Goal: Task Accomplishment & Management: Manage account settings

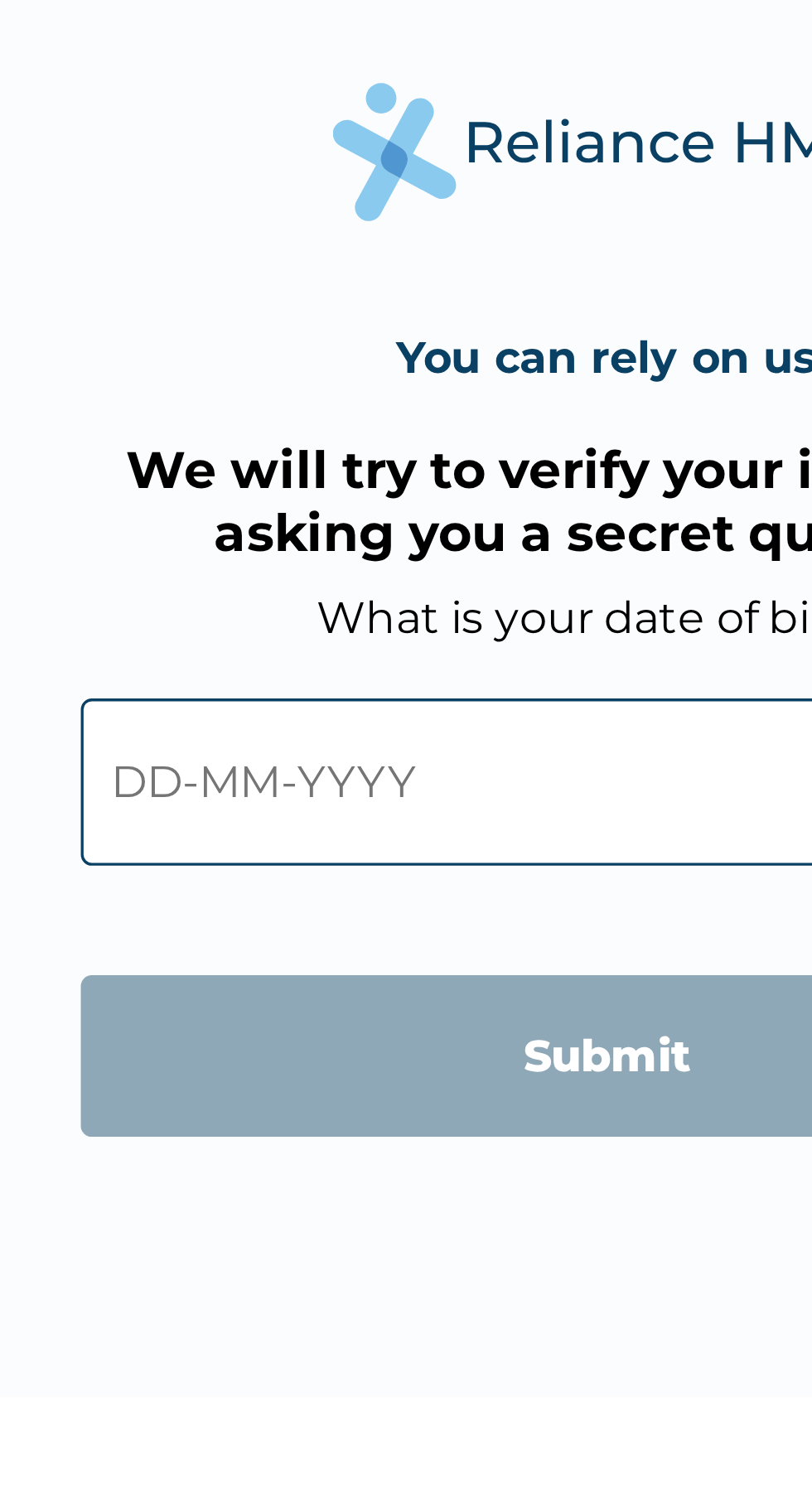
click at [306, 811] on input "text" at bounding box center [406, 809] width 318 height 50
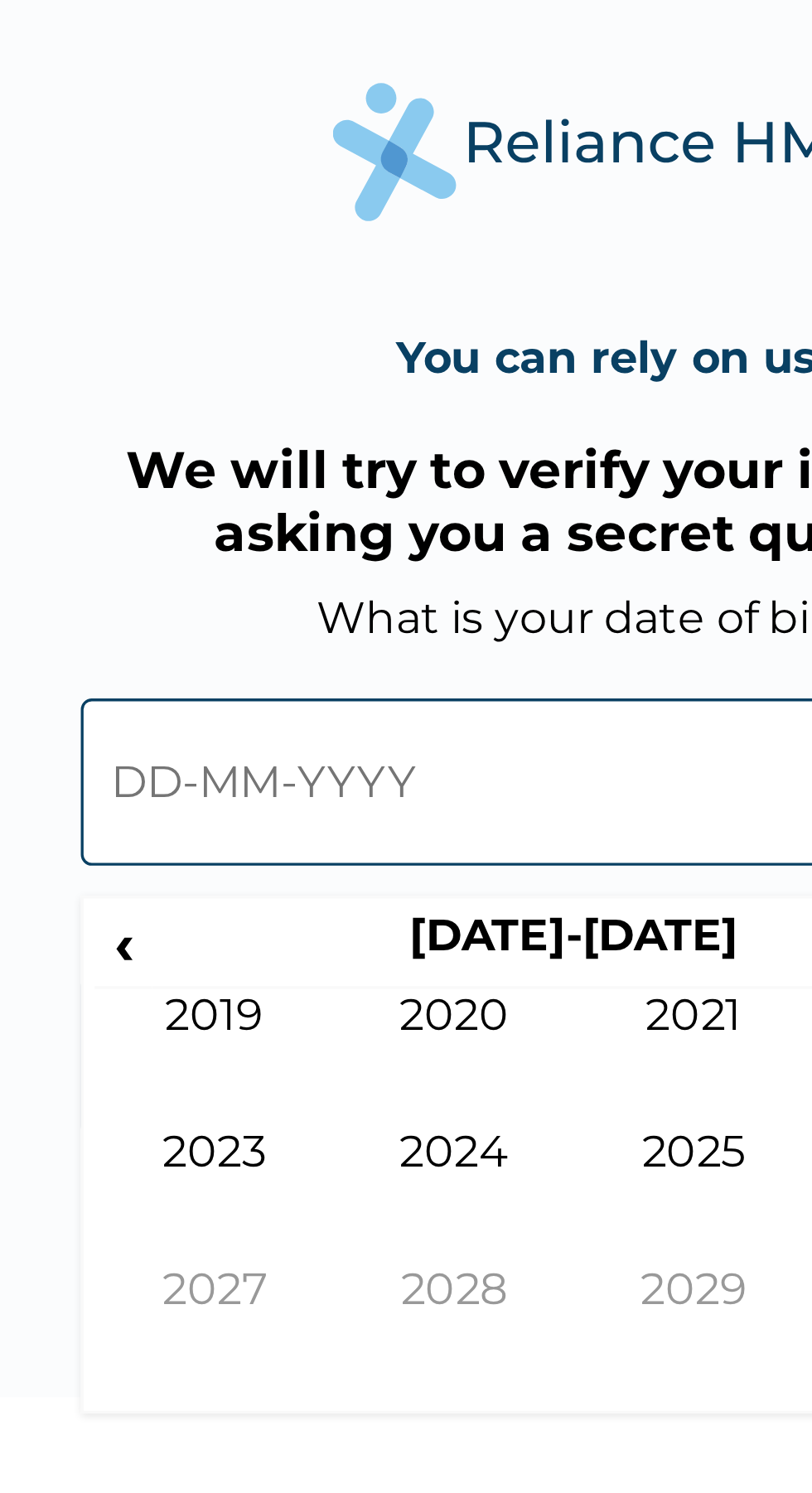
click at [267, 815] on input "text" at bounding box center [406, 809] width 318 height 50
click at [258, 855] on span "‹" at bounding box center [260, 858] width 18 height 20
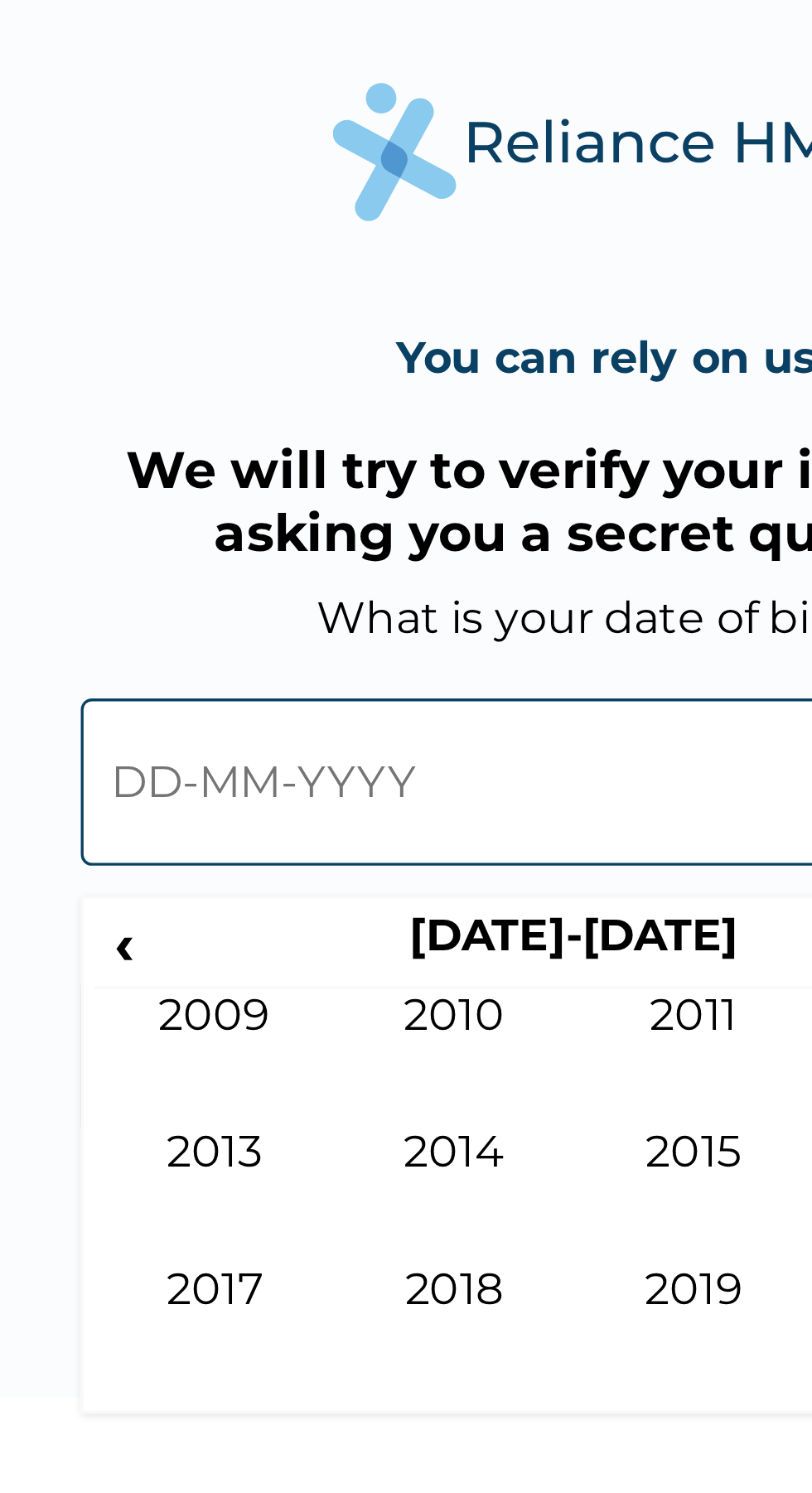
click at [255, 865] on span "‹" at bounding box center [260, 858] width 18 height 20
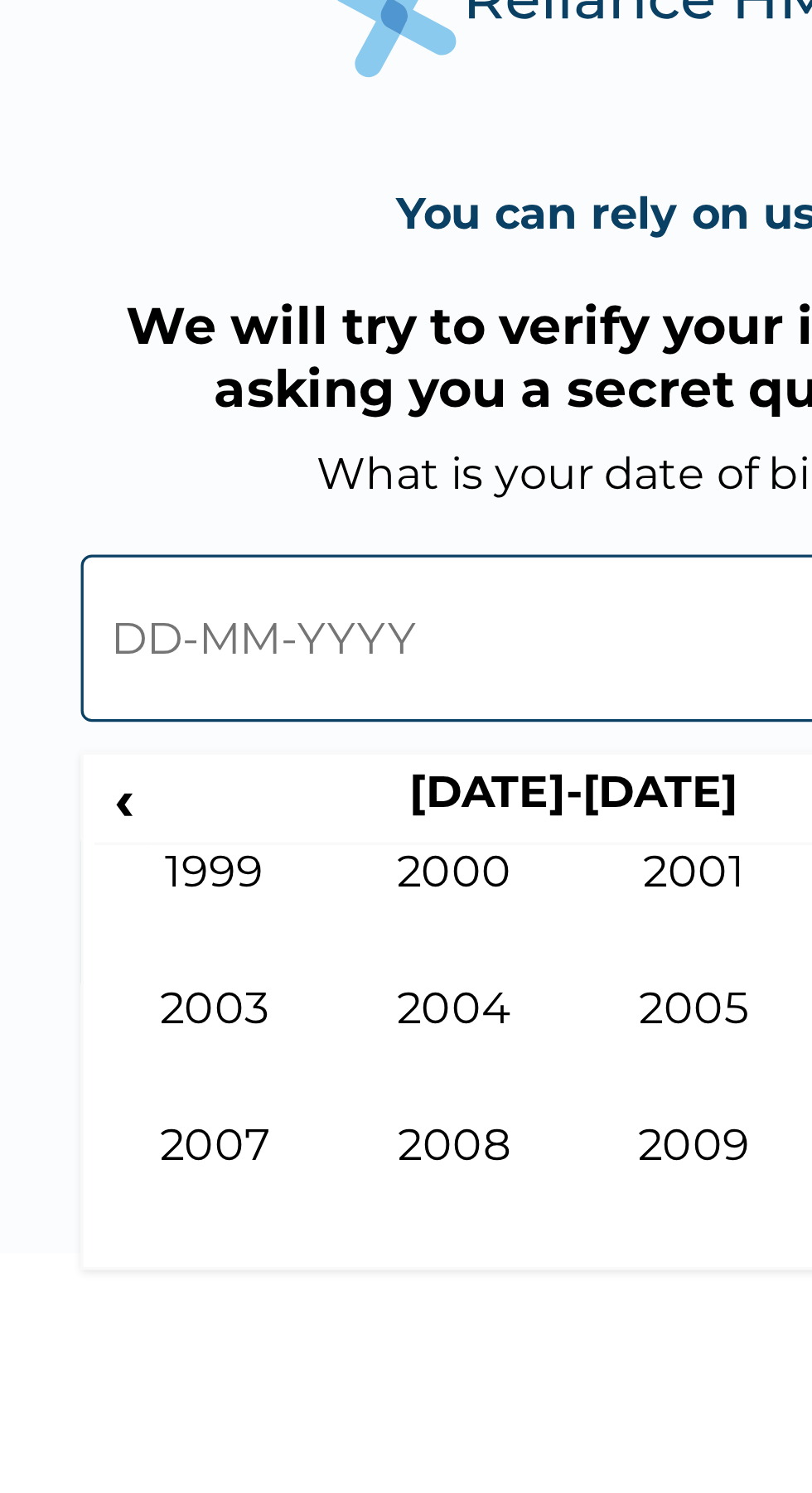
click at [258, 862] on span "‹" at bounding box center [260, 858] width 18 height 20
click at [260, 861] on span "‹" at bounding box center [260, 858] width 18 height 20
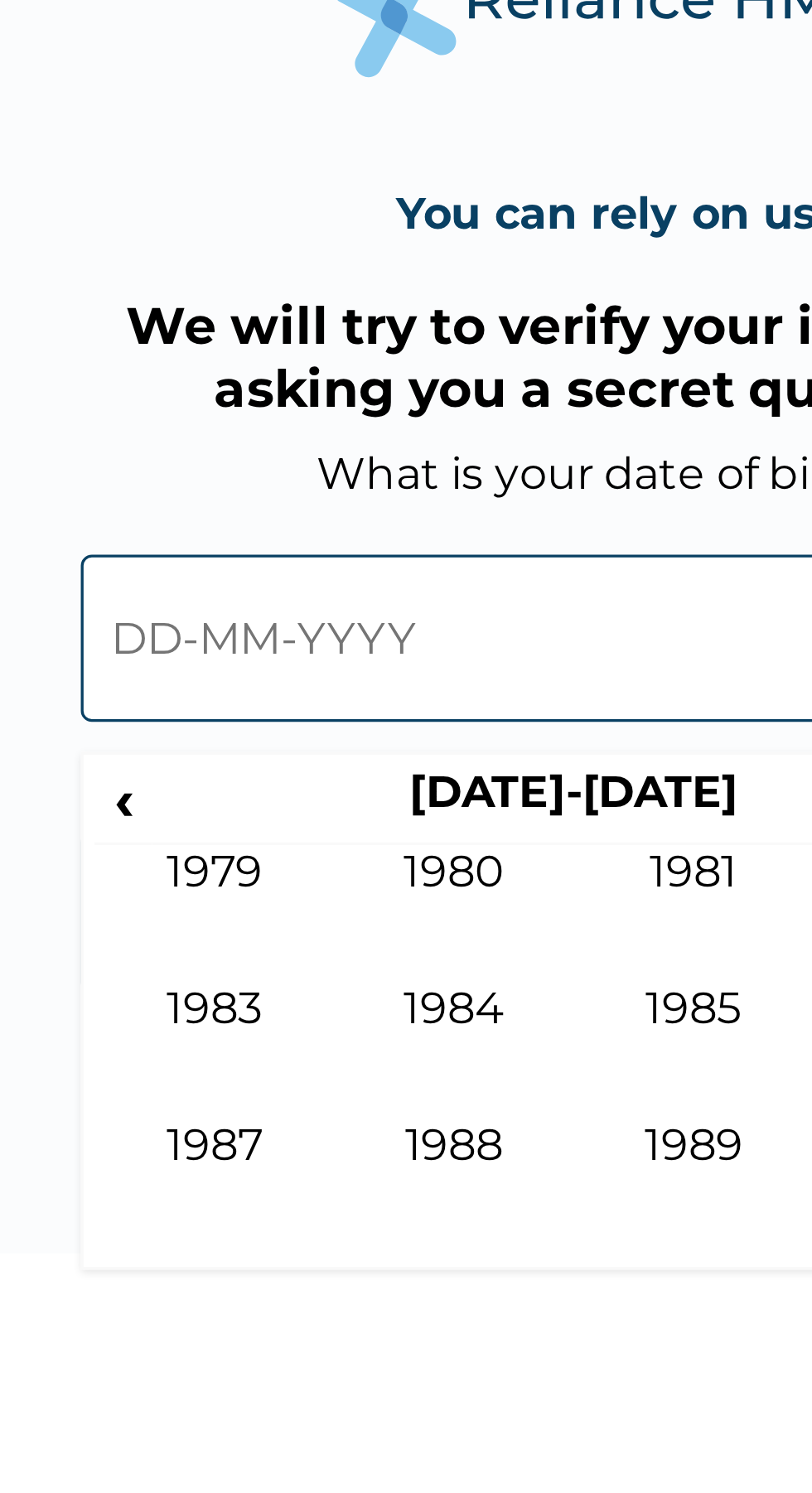
click at [258, 865] on span "‹" at bounding box center [260, 858] width 18 height 20
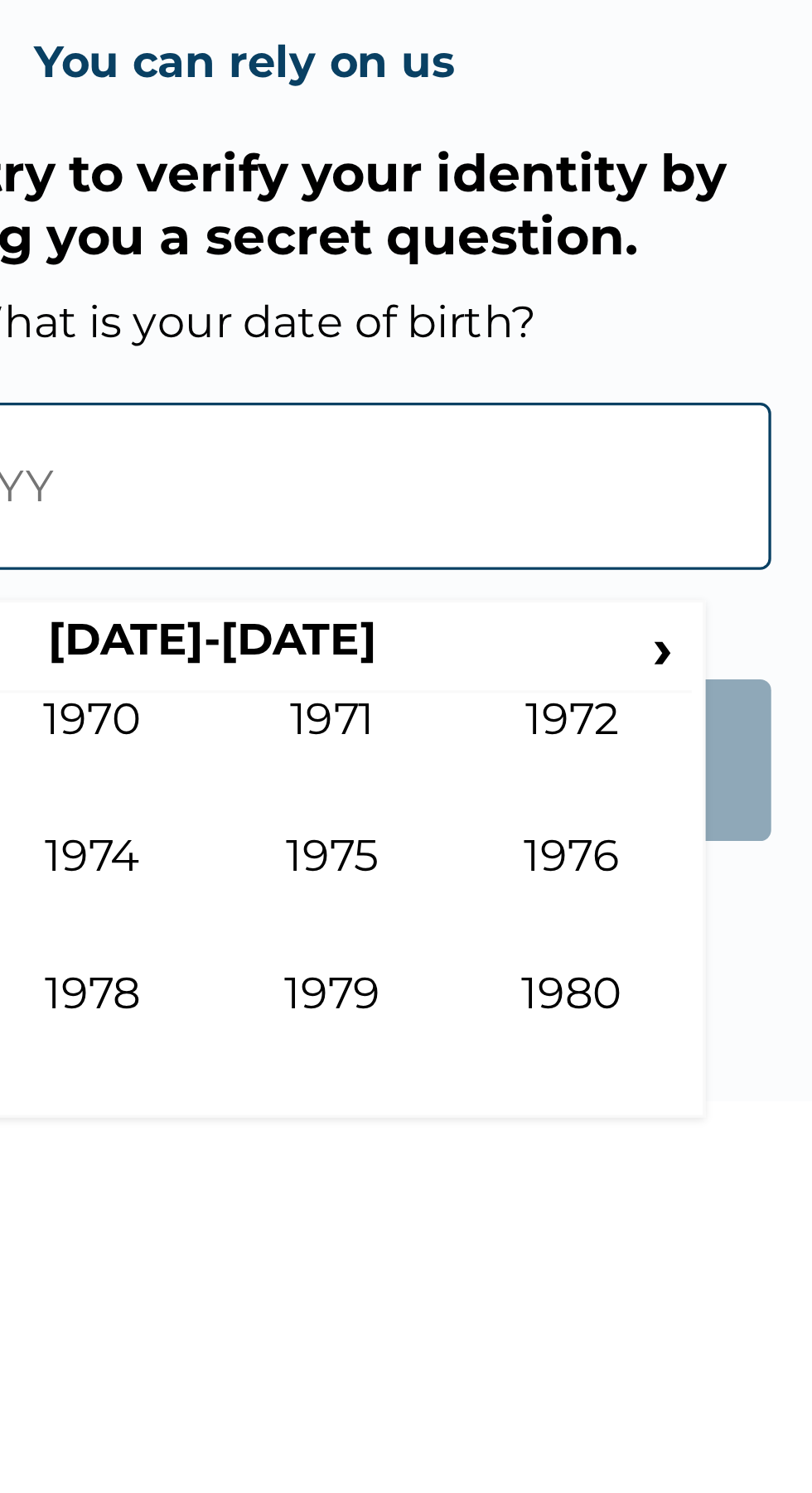
click at [498, 923] on td "1976" at bounding box center [505, 934] width 73 height 42
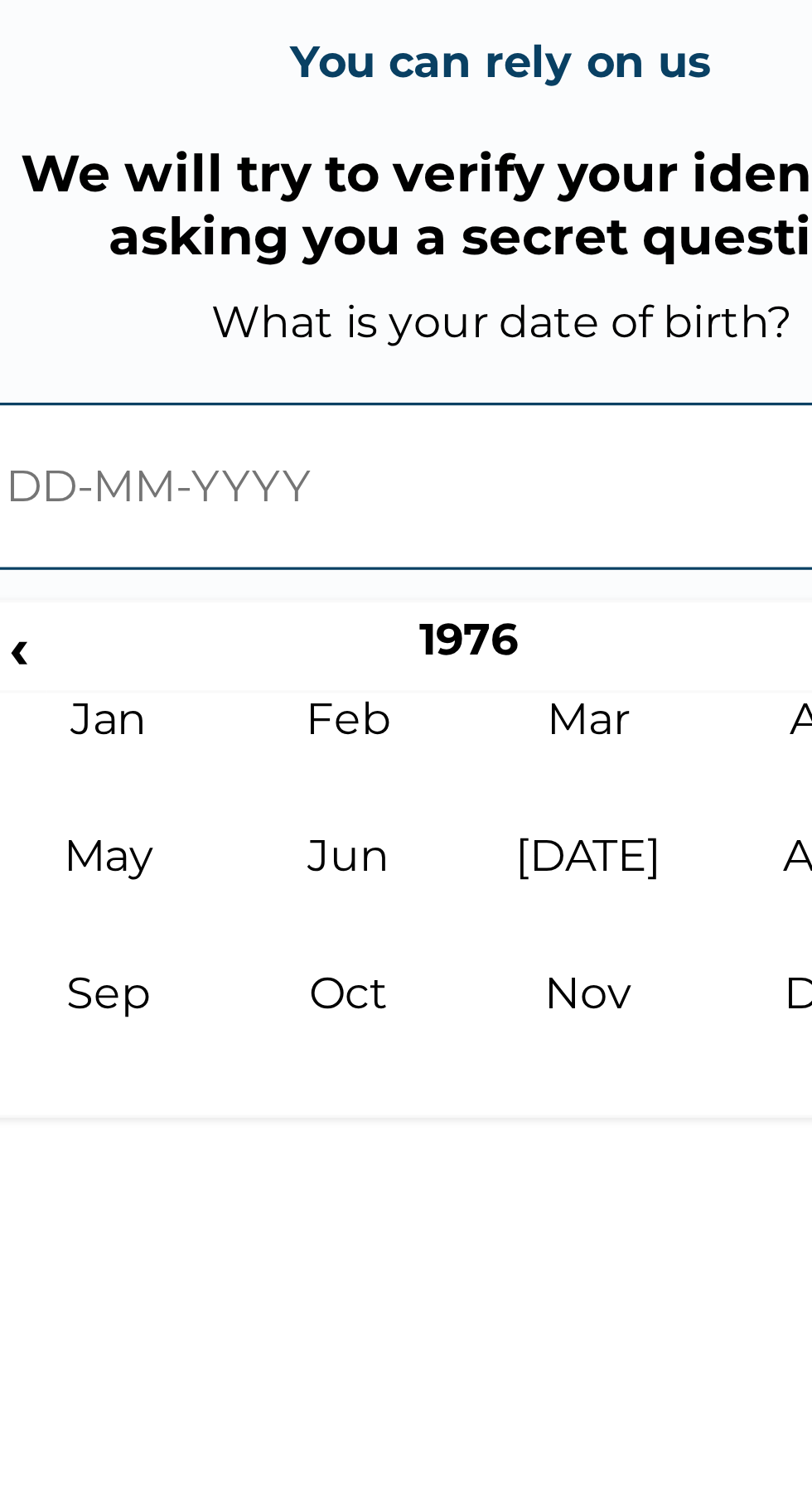
click at [366, 928] on td "Jun" at bounding box center [360, 934] width 73 height 42
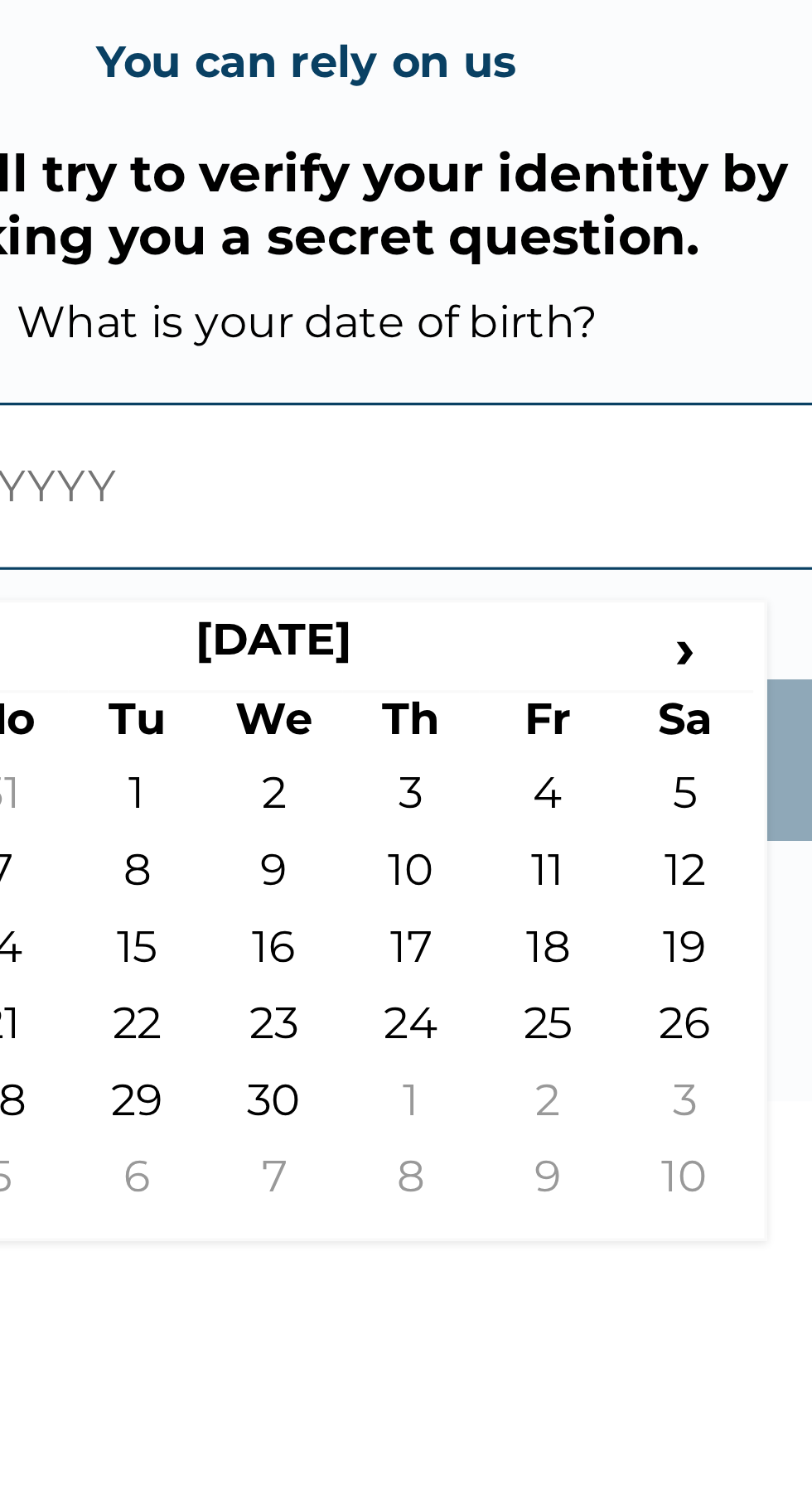
click at [523, 981] on td "26" at bounding box center [520, 975] width 42 height 23
type input "[DATE]"
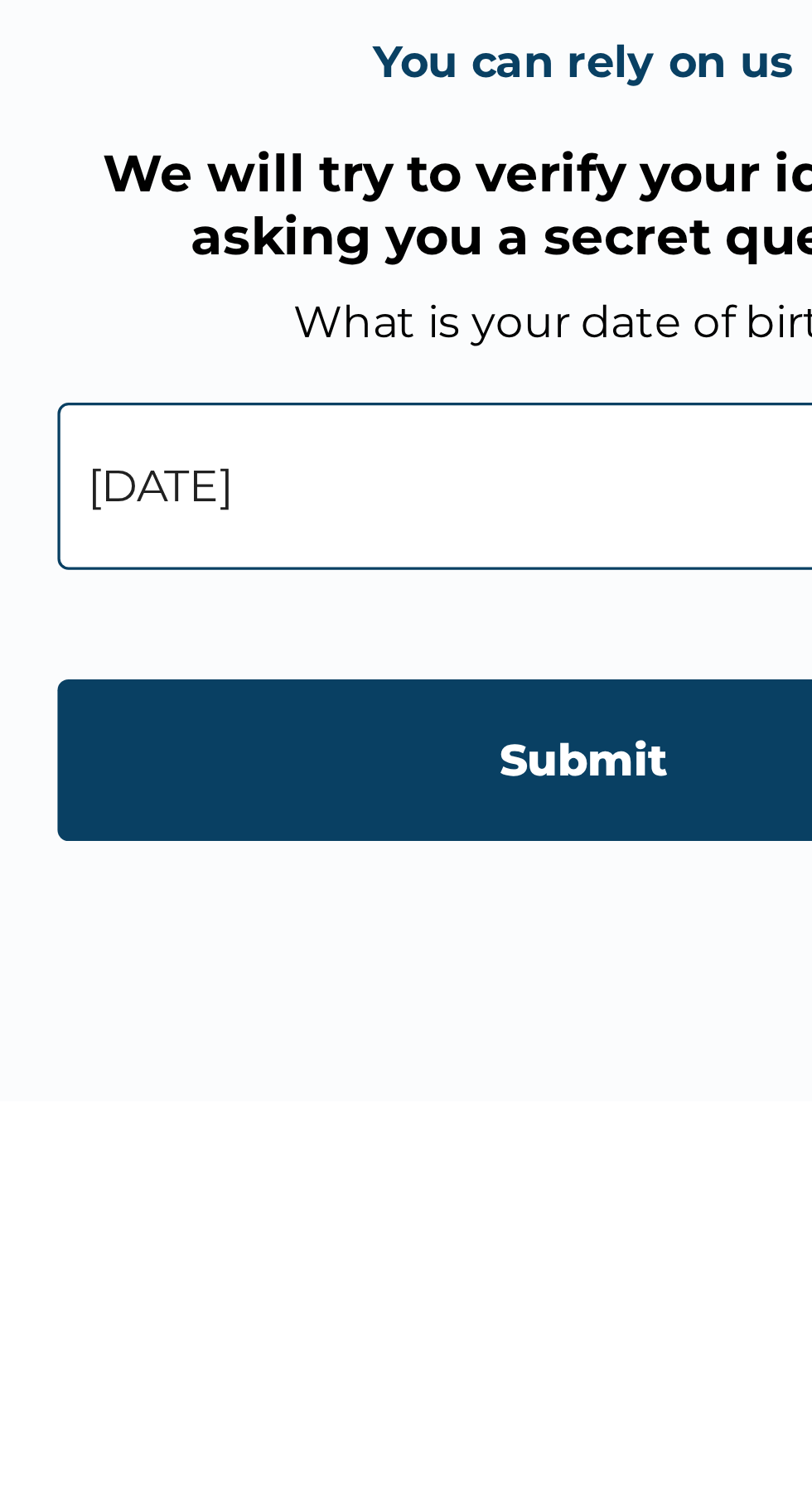
click at [418, 896] on input "Submit" at bounding box center [406, 892] width 318 height 49
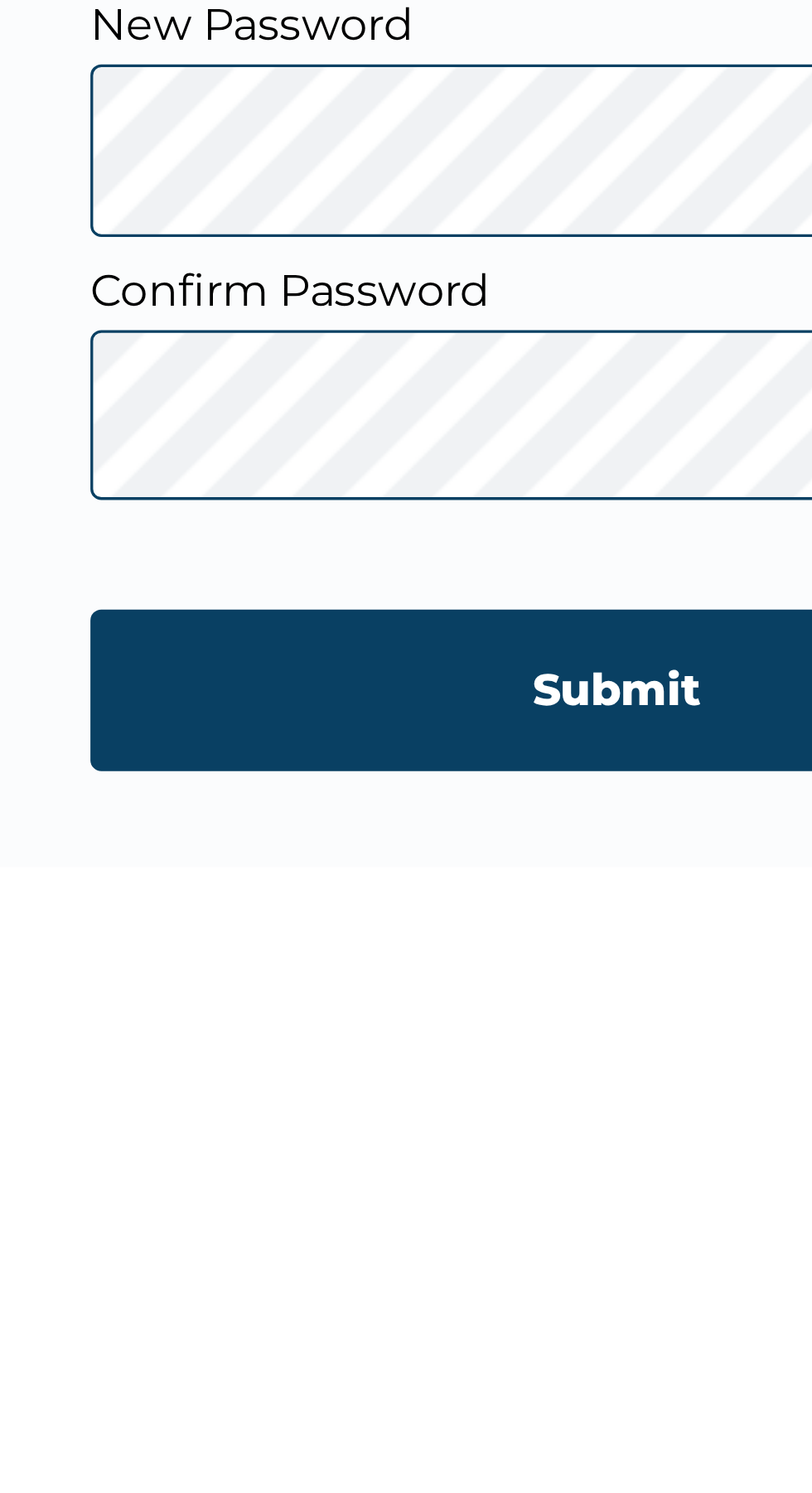
click at [404, 941] on input "Submit" at bounding box center [406, 941] width 318 height 49
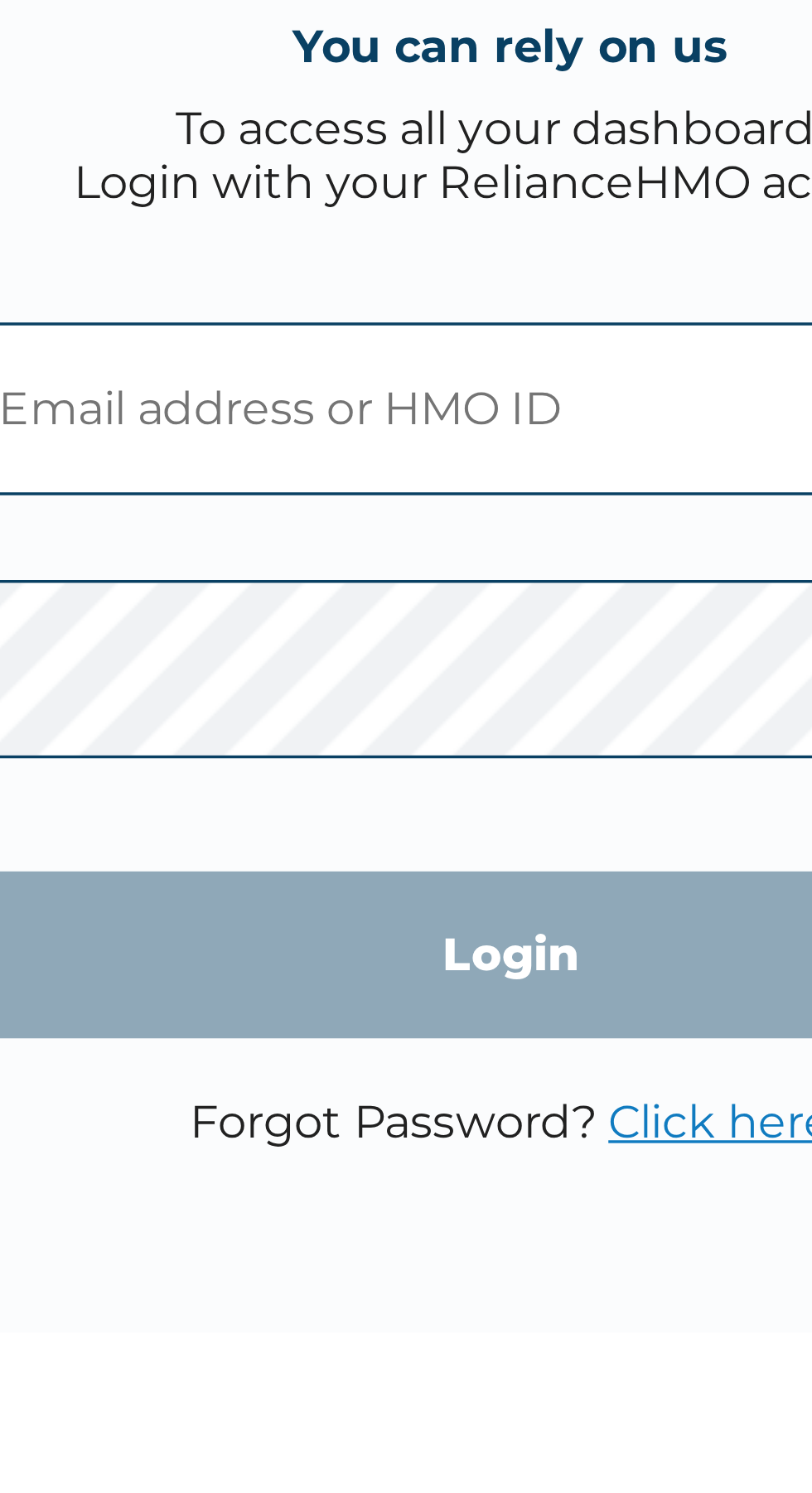
click at [409, 730] on input "text" at bounding box center [406, 725] width 318 height 50
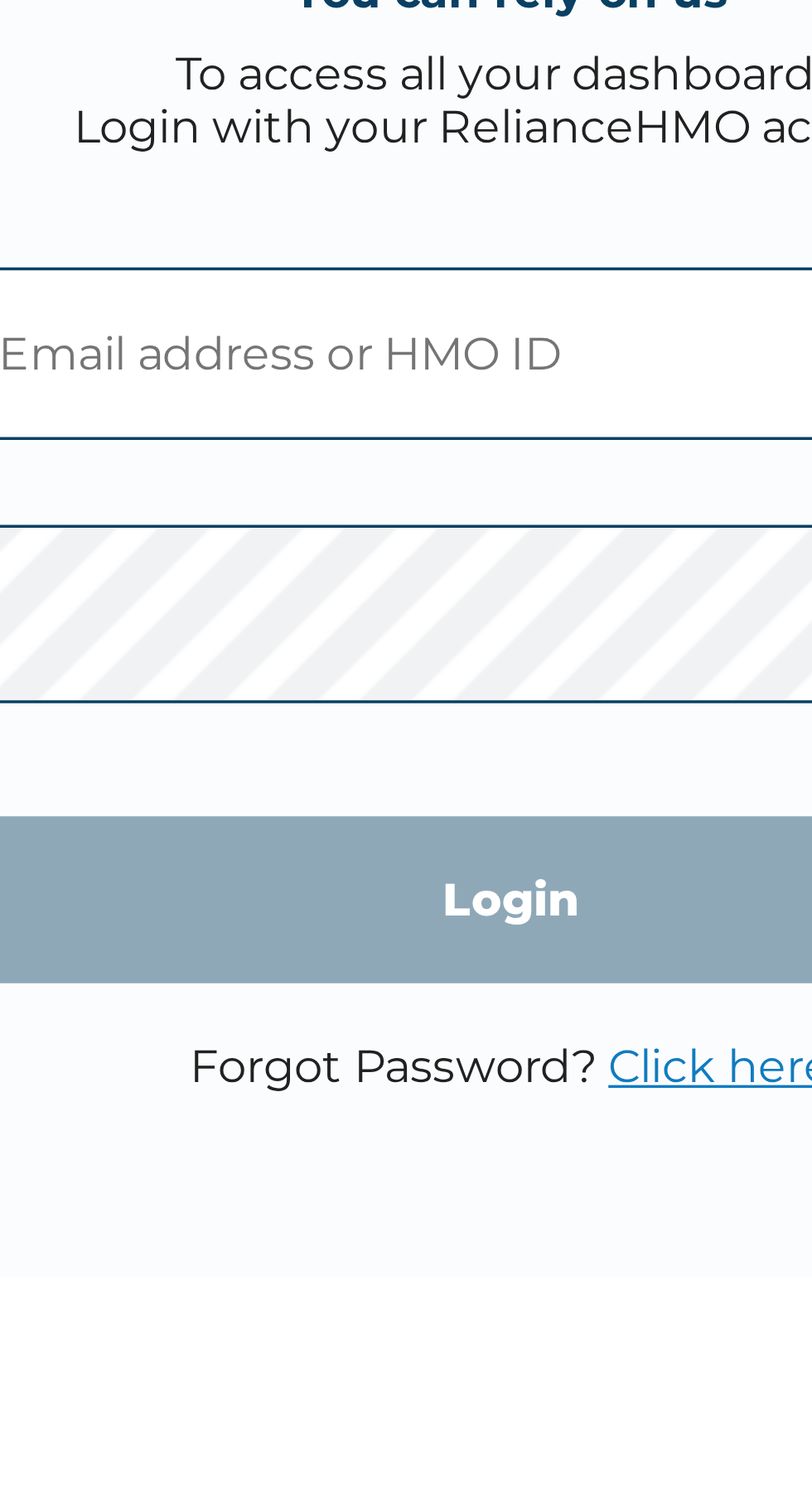
type input "asakomegregory@gmail.com"
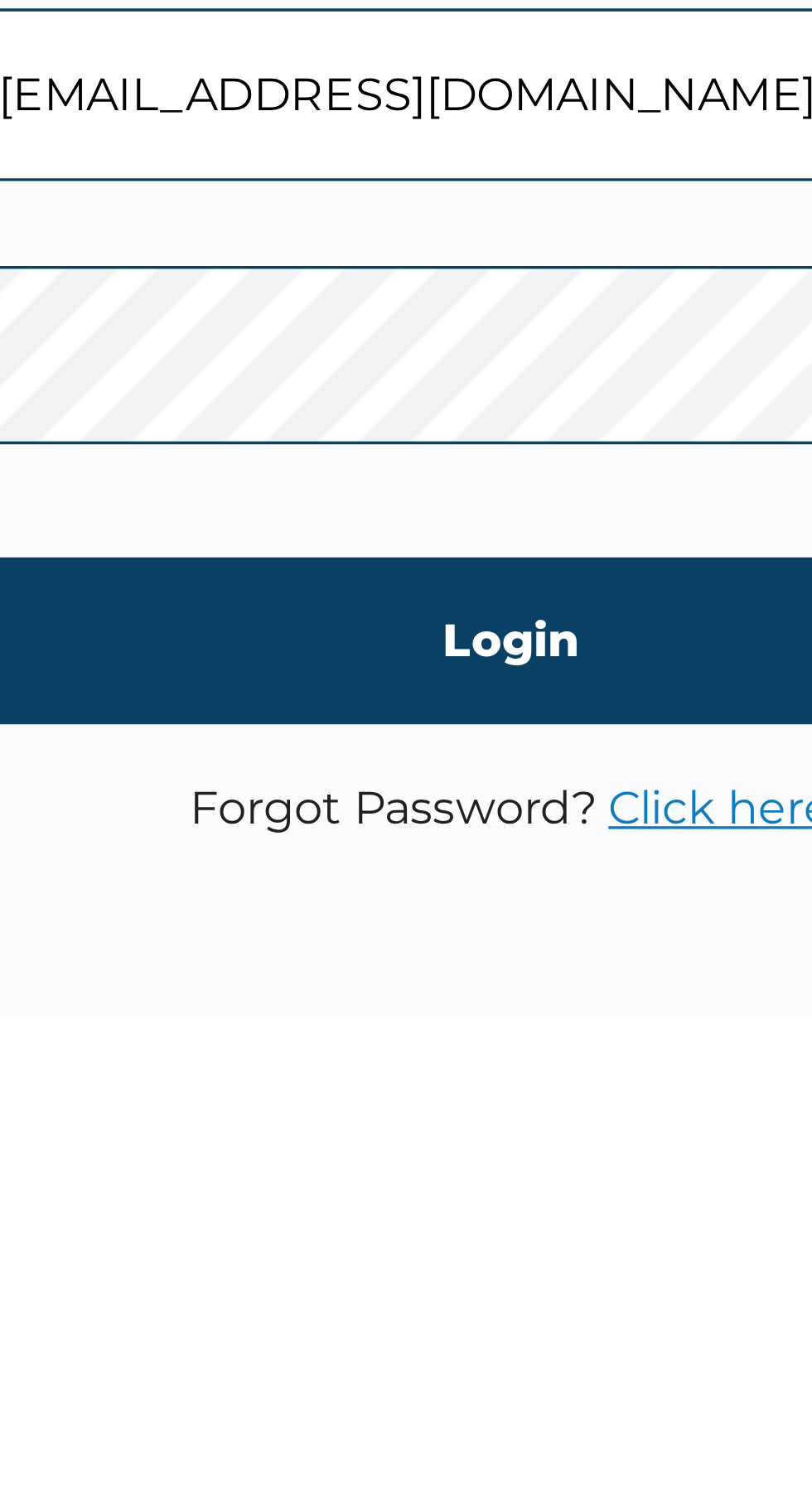
click at [417, 885] on input "Login" at bounding box center [406, 885] width 318 height 49
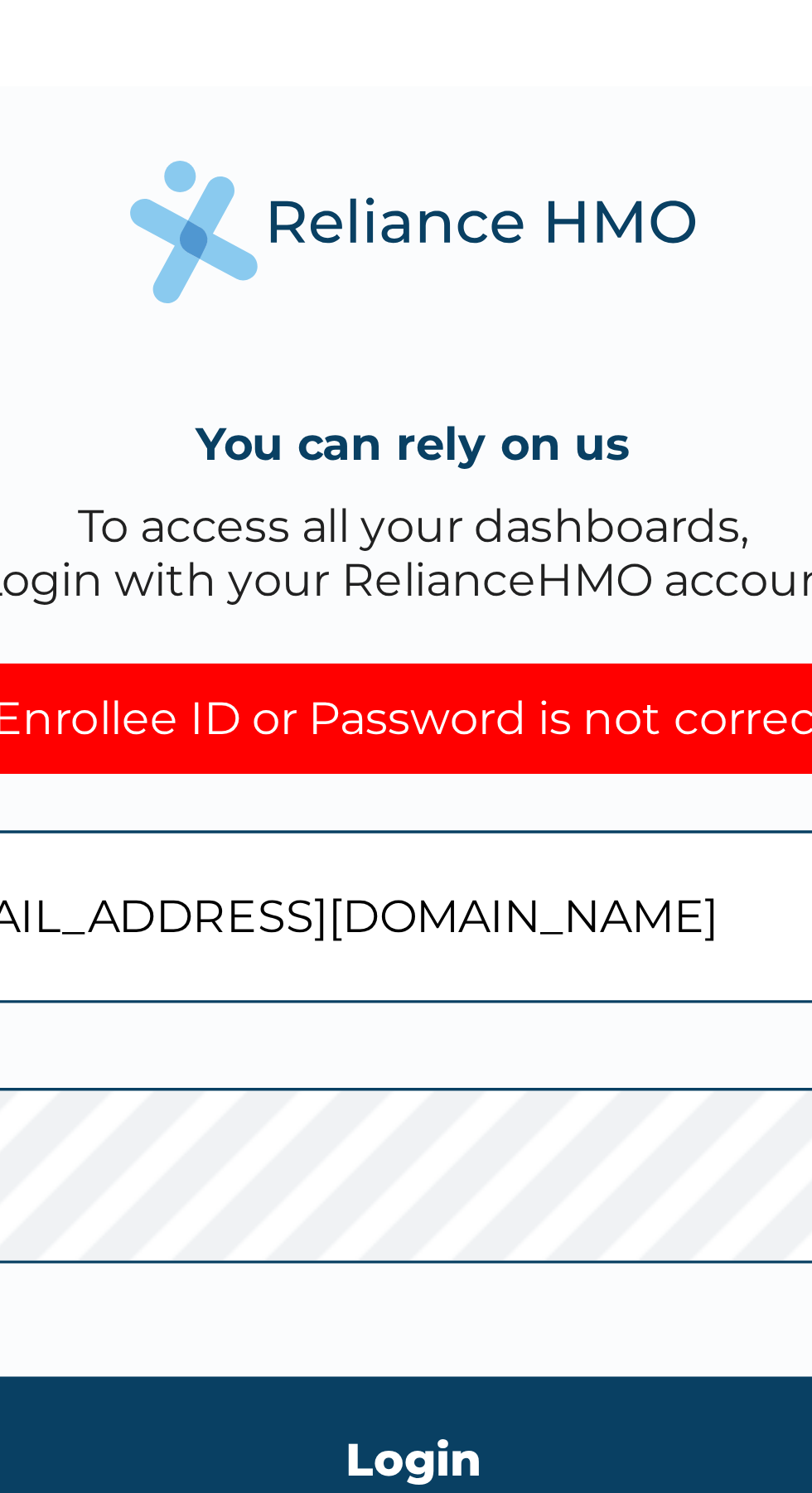
click at [442, 675] on div "Enrollee ID or Password is not correct" at bounding box center [406, 683] width 263 height 33
click at [443, 746] on input "asakomegregory@gmail.com" at bounding box center [406, 741] width 318 height 50
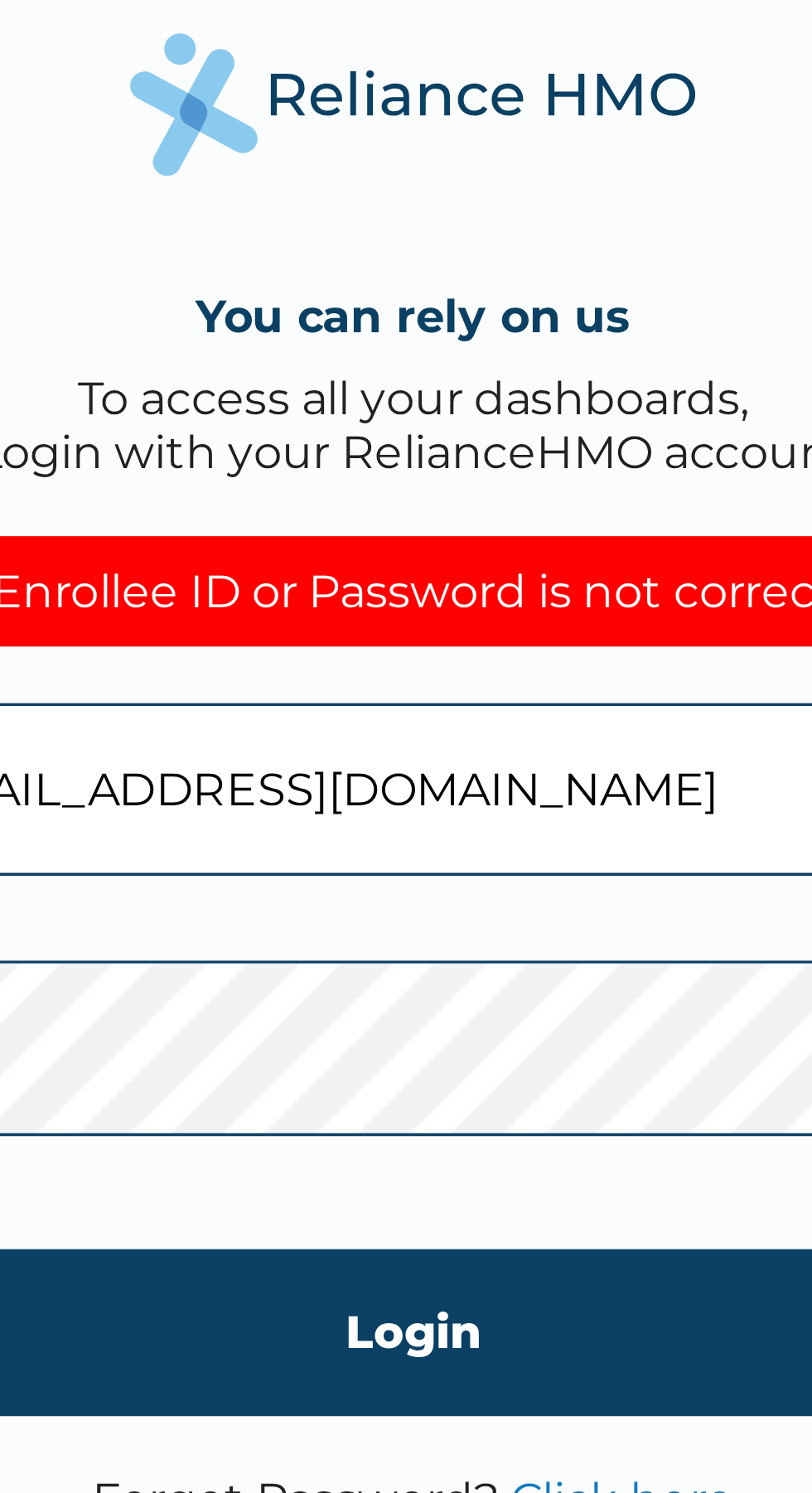
click input "Login" at bounding box center [406, 900] width 318 height 49
